Goal: Task Accomplishment & Management: Use online tool/utility

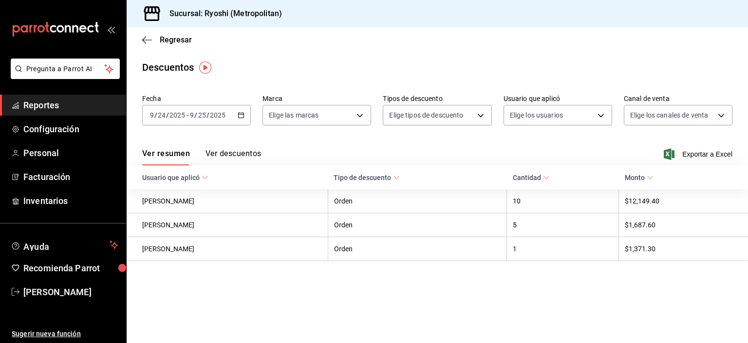
click at [52, 110] on span "Reportes" at bounding box center [70, 104] width 95 height 13
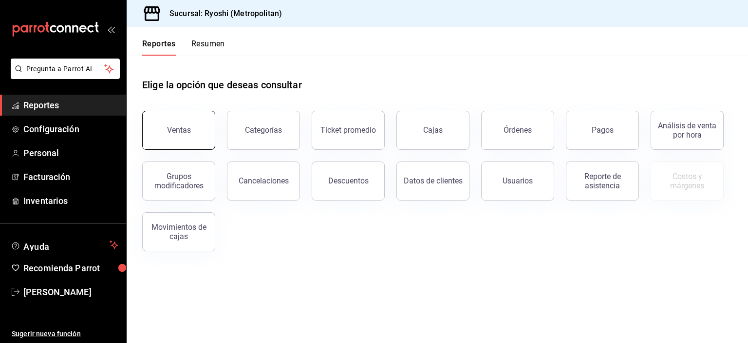
click at [189, 131] on div "Ventas" at bounding box center [179, 129] width 24 height 9
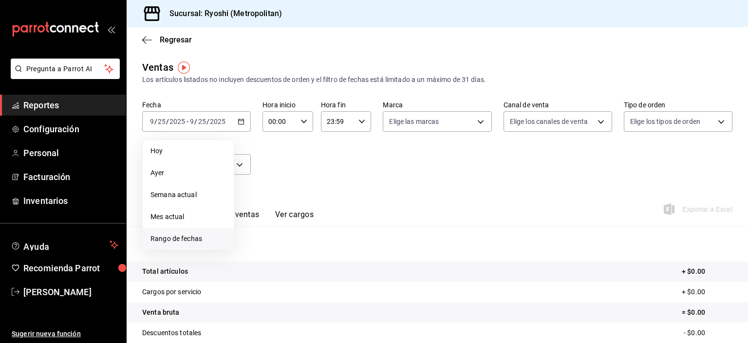
click at [197, 234] on span "Rango de fechas" at bounding box center [189, 238] width 76 height 10
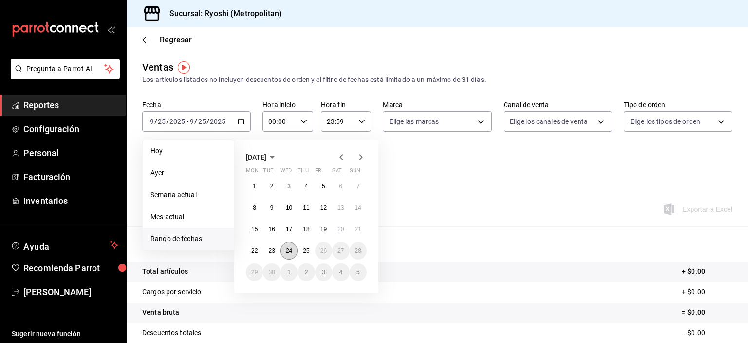
click at [290, 251] on abbr "24" at bounding box center [289, 250] width 6 height 7
click at [303, 251] on button "25" at bounding box center [306, 251] width 17 height 18
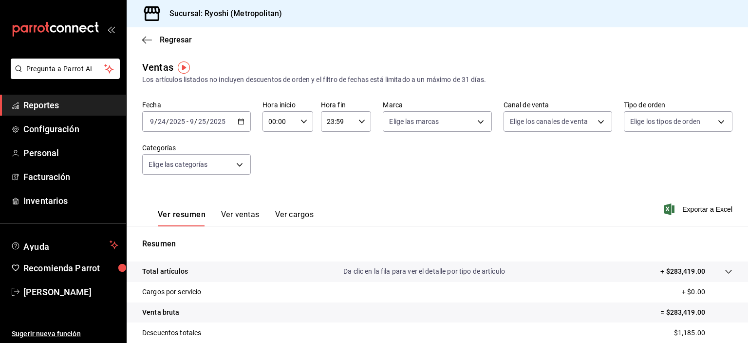
click at [271, 122] on input "00:00" at bounding box center [280, 121] width 34 height 19
click at [276, 194] on span "02" at bounding box center [273, 193] width 9 height 8
type input "02:00"
click at [327, 121] on div at bounding box center [374, 171] width 748 height 343
click at [327, 121] on input "23:59" at bounding box center [338, 121] width 34 height 19
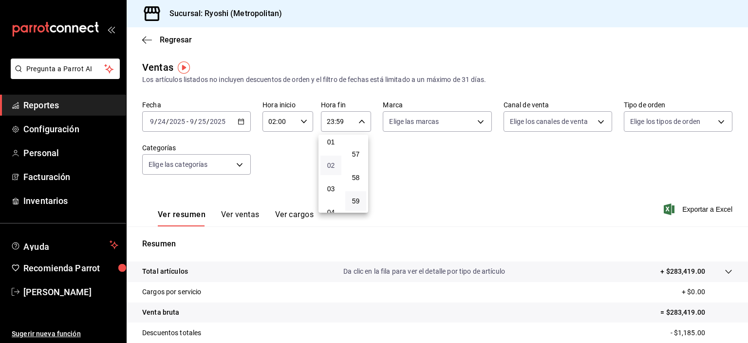
scroll to position [27, 0]
click at [331, 173] on button "02" at bounding box center [331, 165] width 21 height 19
type input "02:59"
click at [472, 205] on div at bounding box center [374, 171] width 748 height 343
click at [685, 208] on span "Exportar a Excel" at bounding box center [699, 209] width 67 height 12
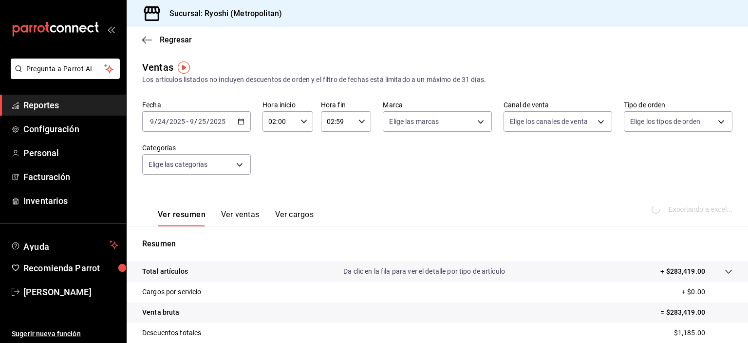
scroll to position [124, 0]
